Goal: Check status: Check status

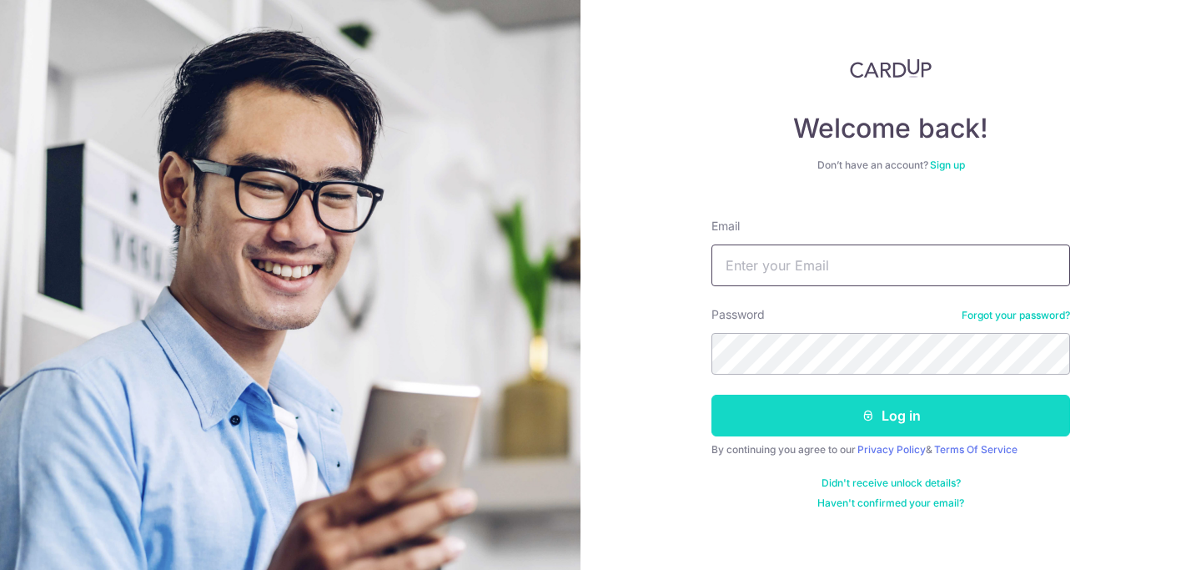
type input "[EMAIL_ADDRESS][DOMAIN_NAME]"
click at [891, 404] on button "Log in" at bounding box center [891, 416] width 359 height 42
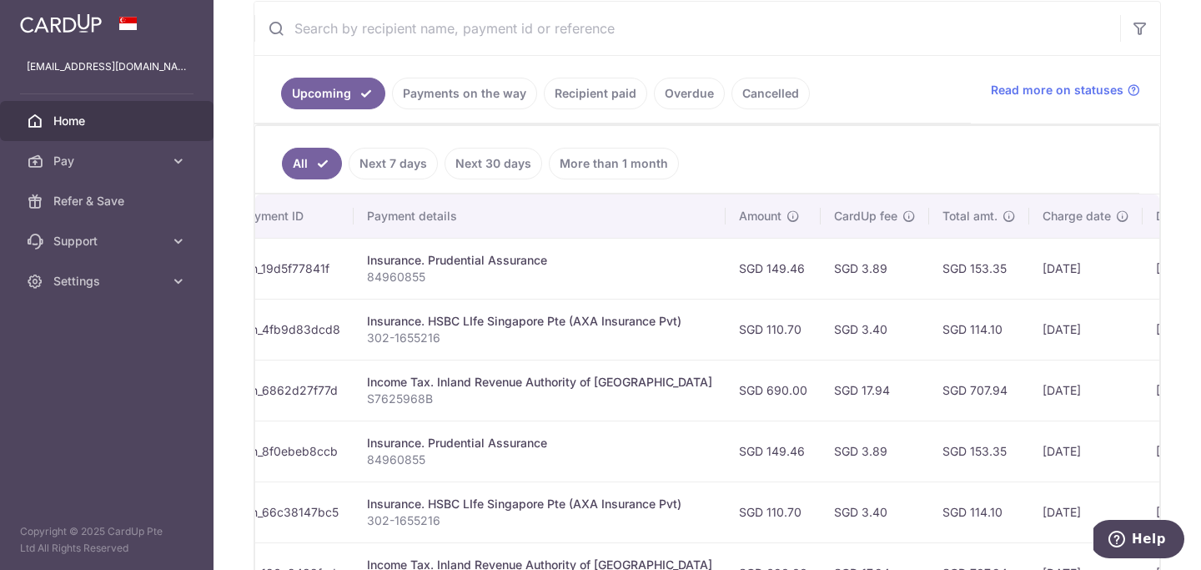
scroll to position [0, 261]
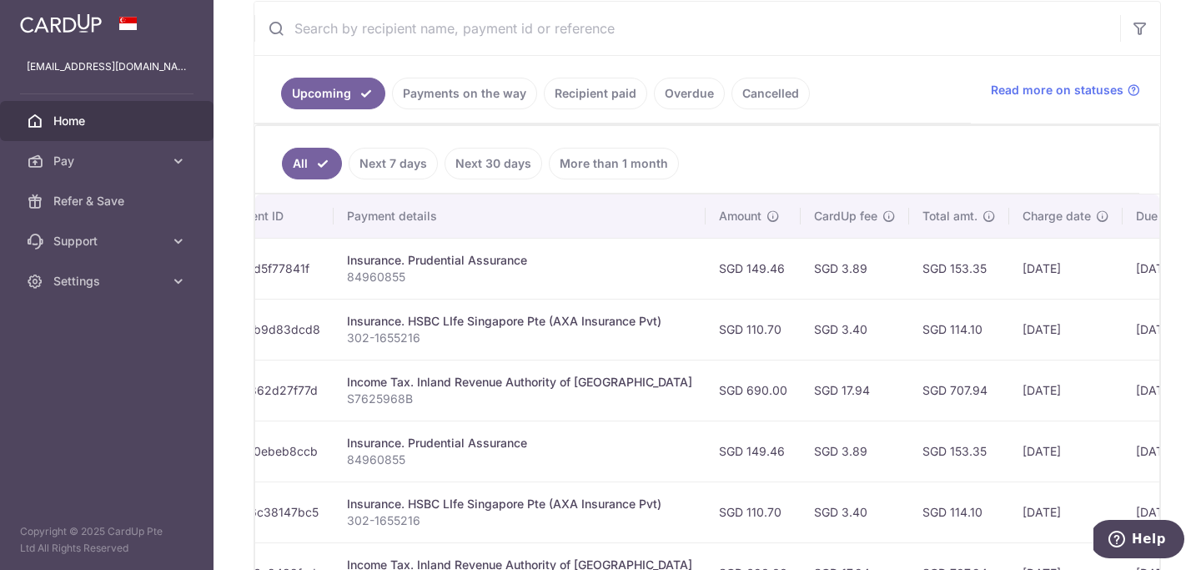
click at [417, 169] on link "Next 7 days" at bounding box center [393, 164] width 89 height 32
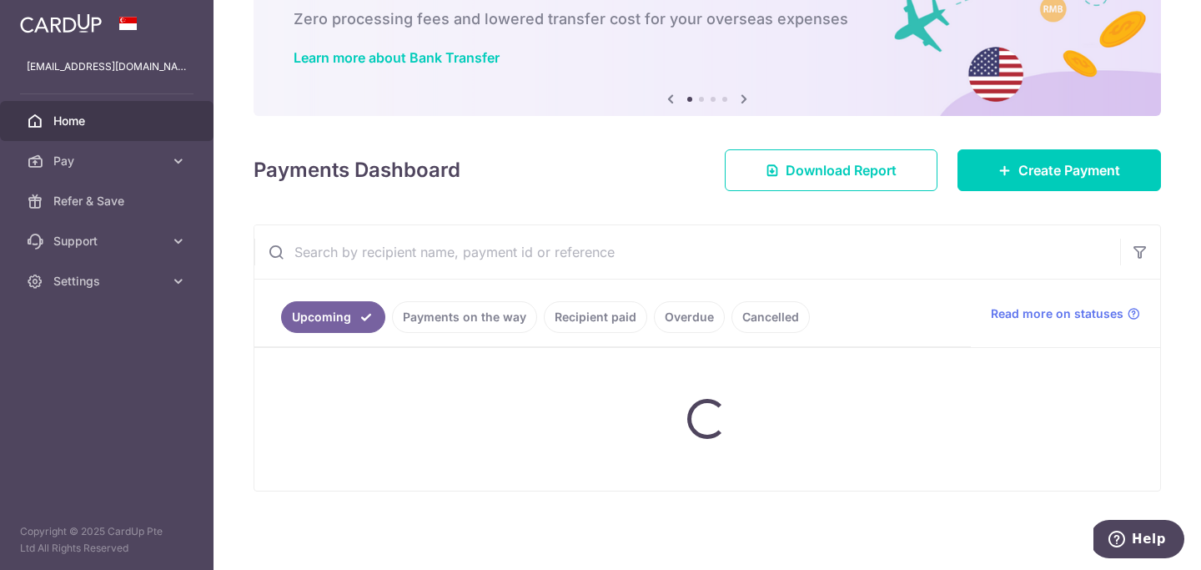
scroll to position [245, 0]
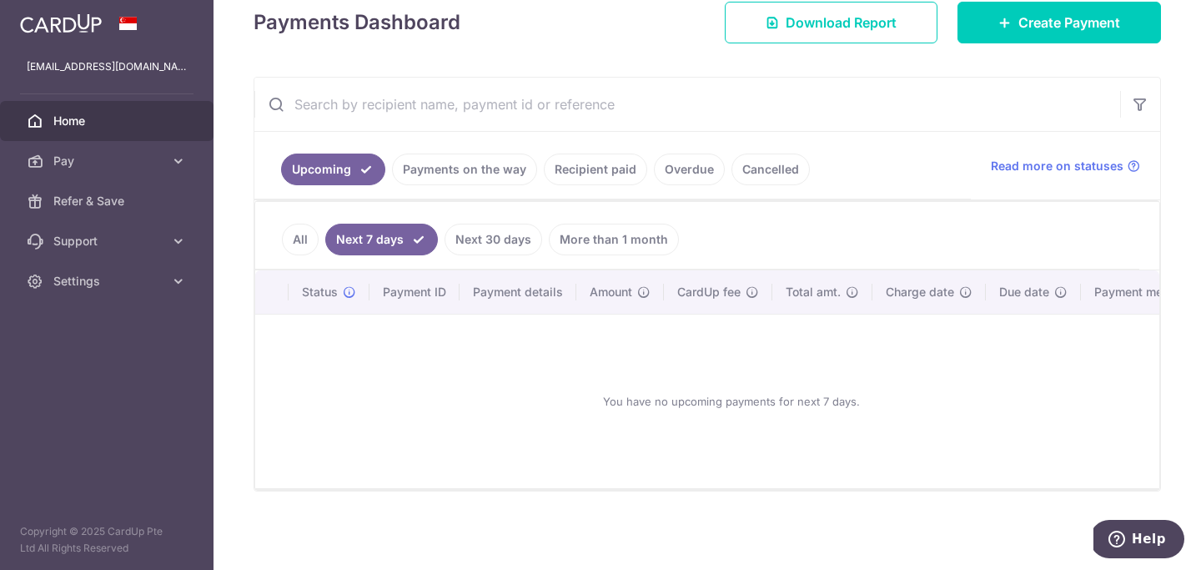
click at [451, 172] on link "Payments on the way" at bounding box center [464, 170] width 145 height 32
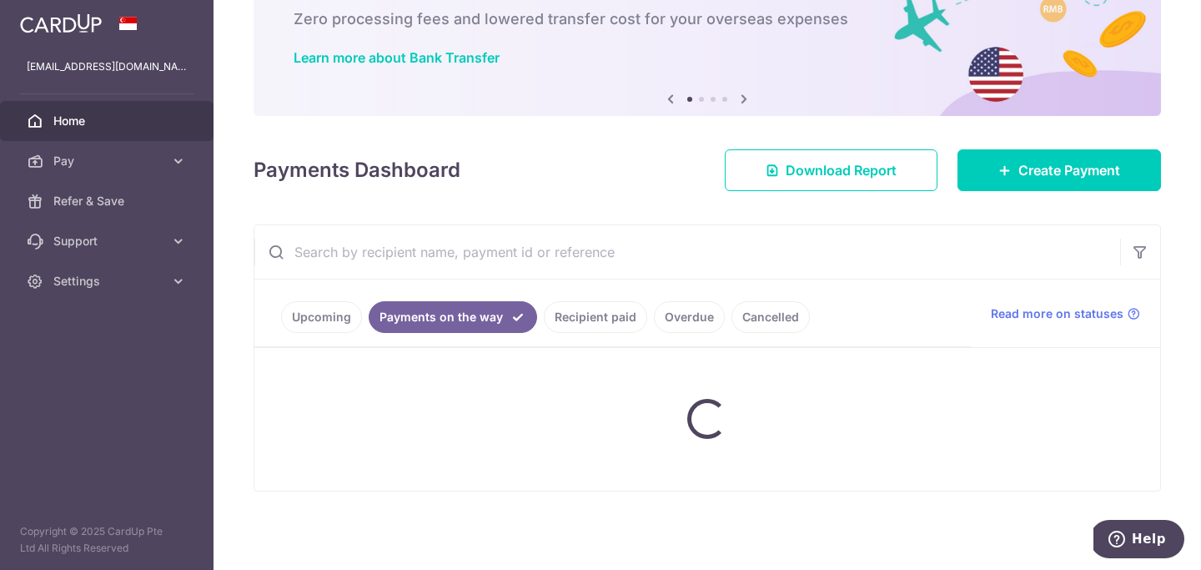
scroll to position [61, 0]
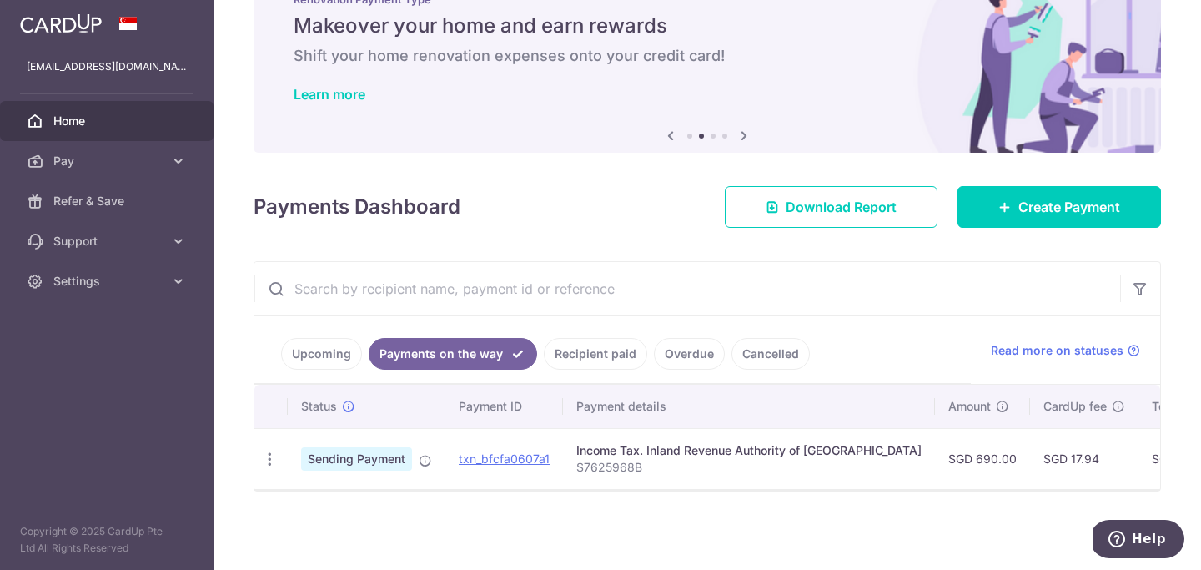
click at [585, 358] on link "Recipient paid" at bounding box center [595, 354] width 103 height 32
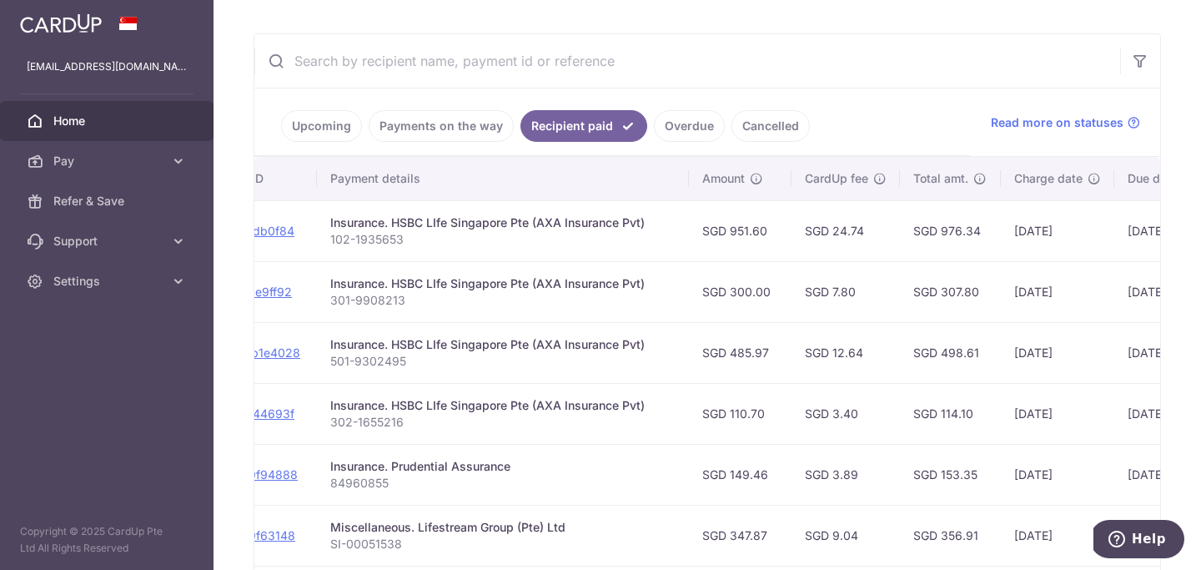
scroll to position [0, 0]
